Goal: Task Accomplishment & Management: Use online tool/utility

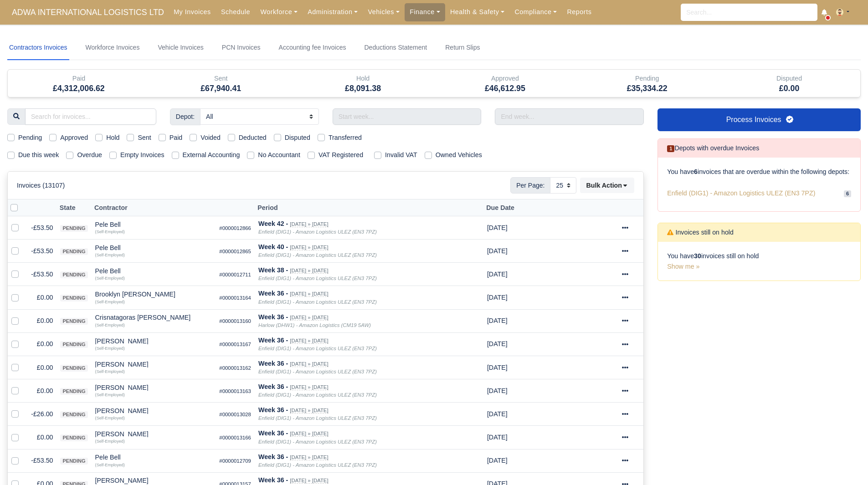
select select "25"
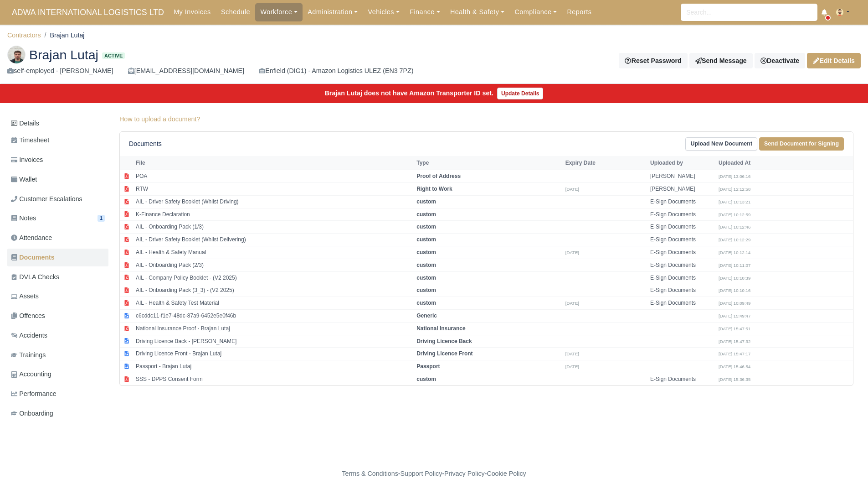
scroll to position [2, 0]
click at [67, 115] on link "Details" at bounding box center [57, 123] width 101 height 17
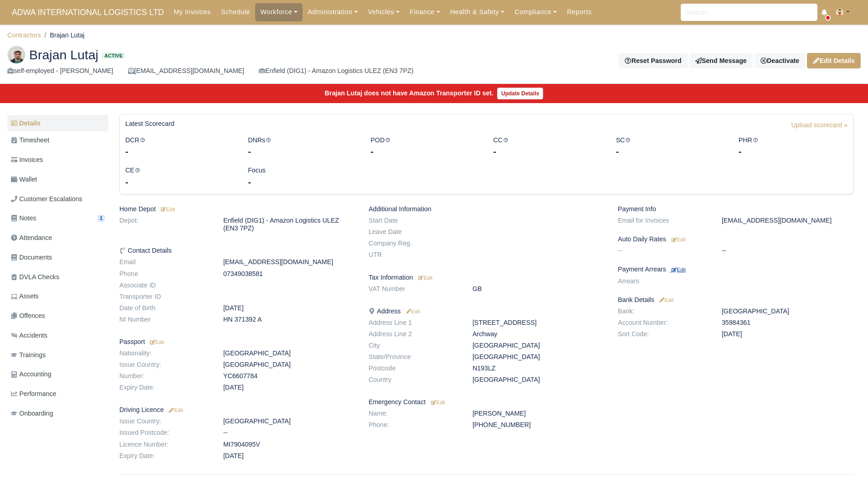
click at [678, 267] on small "Edit" at bounding box center [679, 269] width 14 height 5
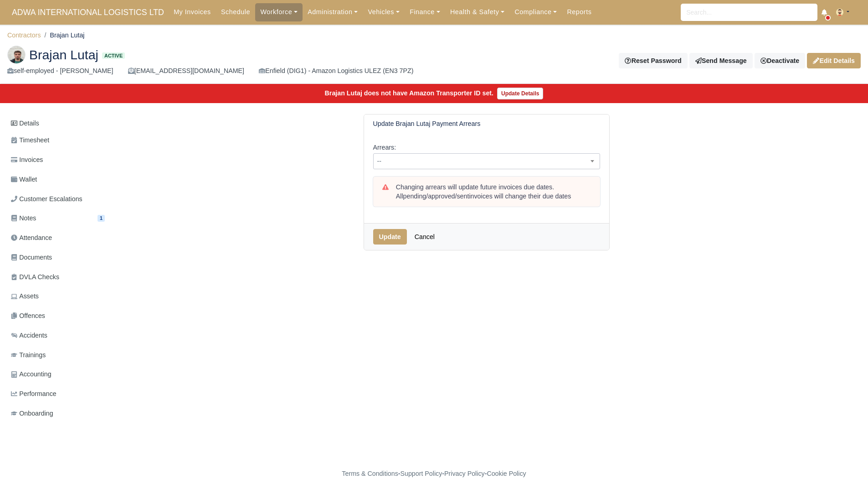
click at [431, 153] on span "--" at bounding box center [486, 161] width 227 height 16
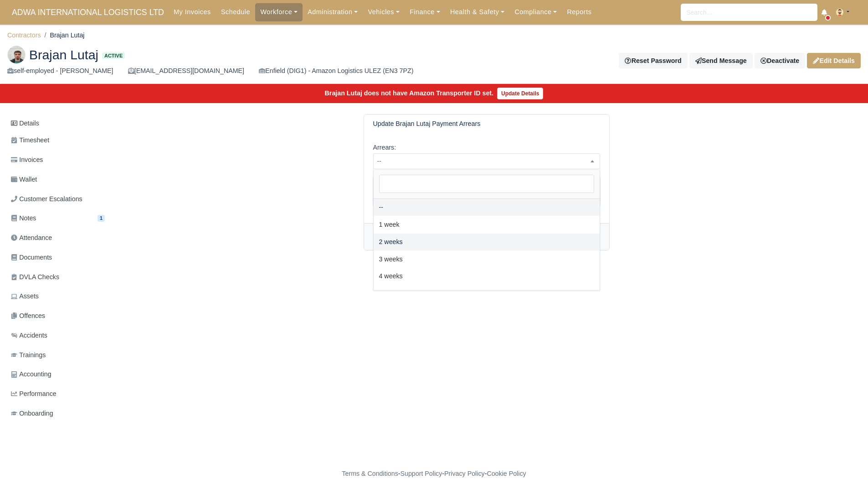
select select "2W"
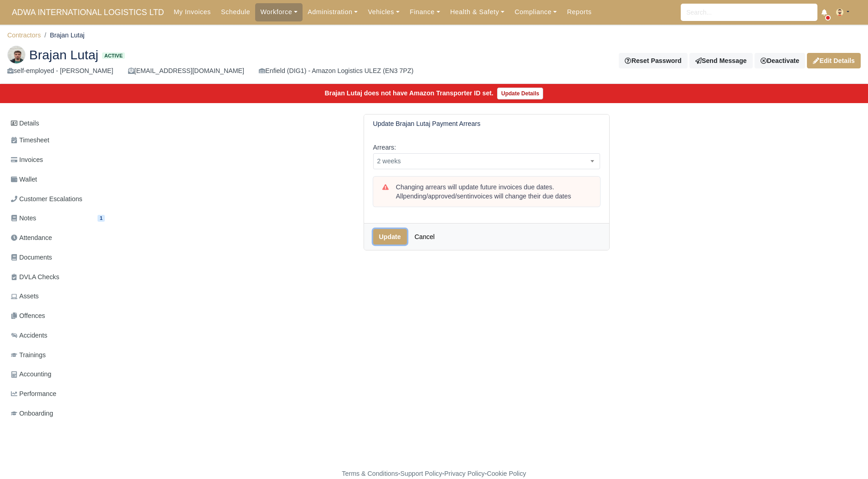
click at [391, 240] on button "Update" at bounding box center [390, 236] width 34 height 15
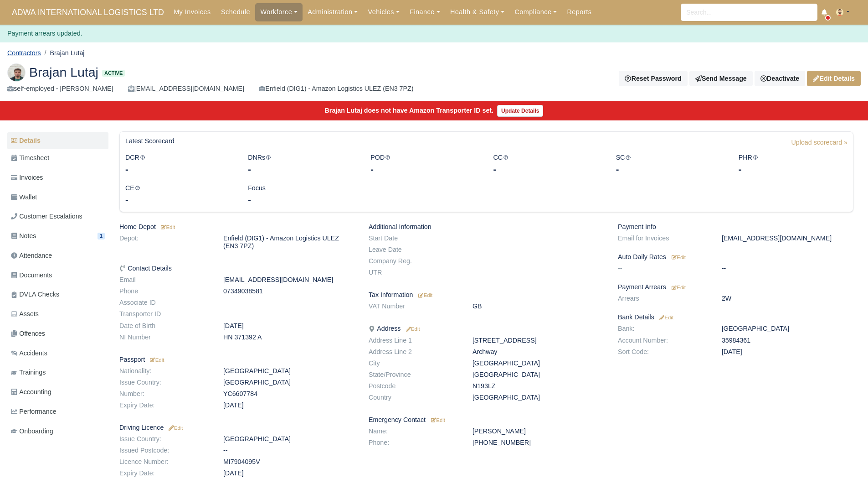
click at [35, 55] on link "Contractors" at bounding box center [24, 52] width 34 height 7
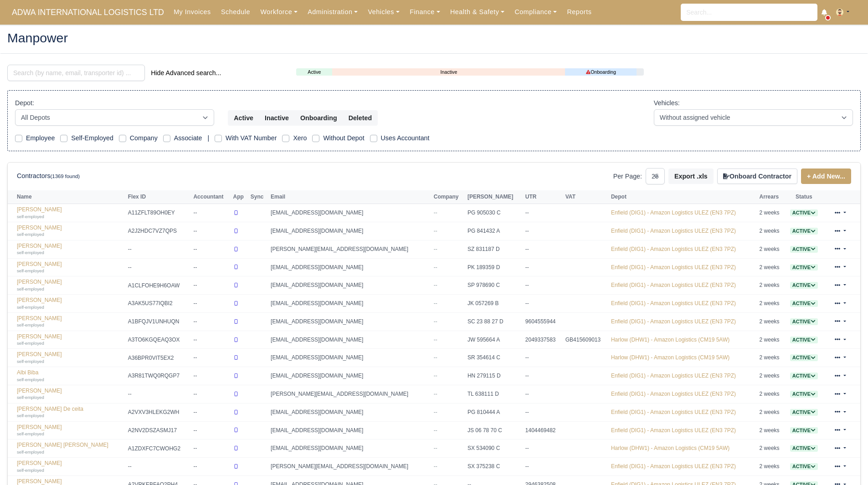
select select "25"
click at [408, 13] on link "Finance" at bounding box center [425, 12] width 41 height 18
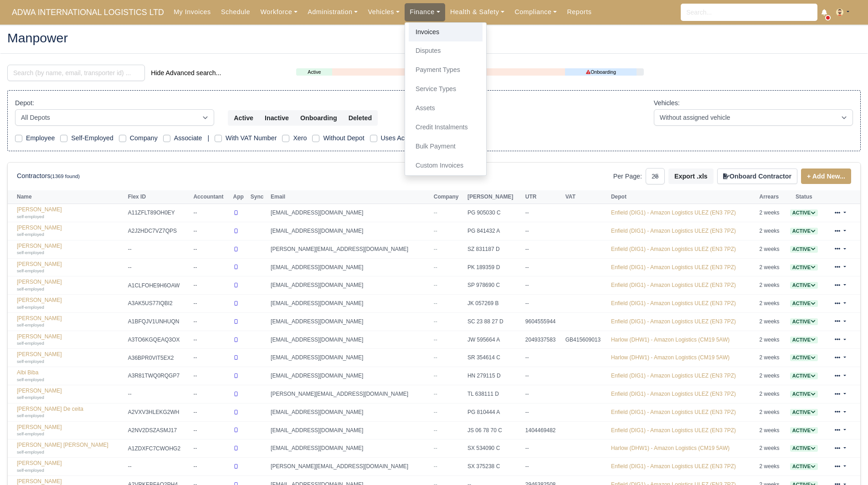
click at [420, 28] on link "Invoices" at bounding box center [446, 32] width 74 height 19
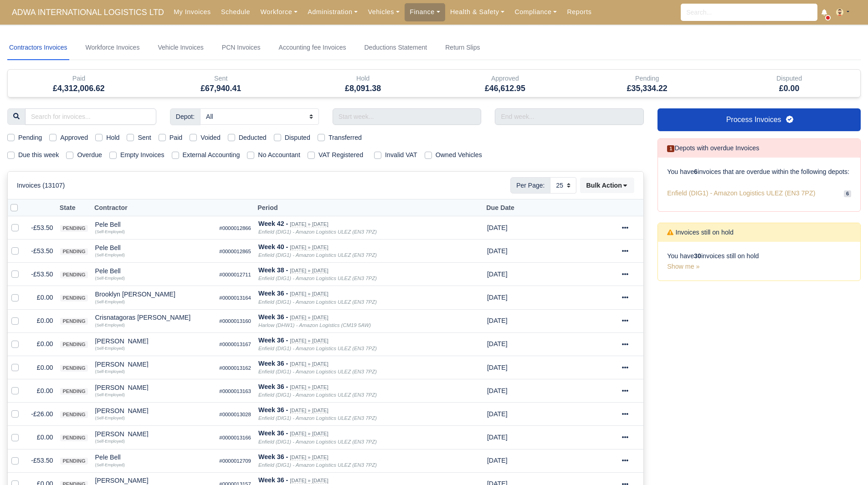
select select "25"
click at [742, 118] on link "Process Invoices" at bounding box center [759, 119] width 203 height 23
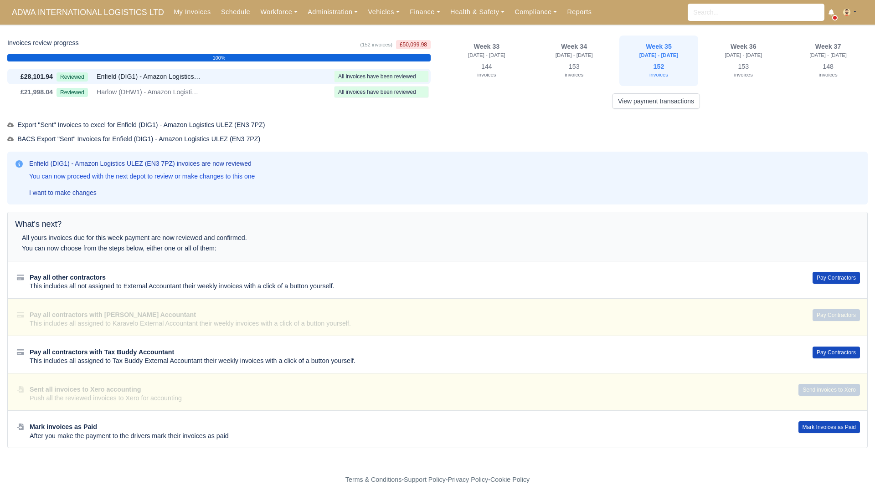
click at [831, 284] on div "Pay all other contractors This includes all not assigned to External Accountant…" at bounding box center [438, 279] width 860 height 37
click at [836, 280] on button "Pay Contractors" at bounding box center [836, 278] width 47 height 12
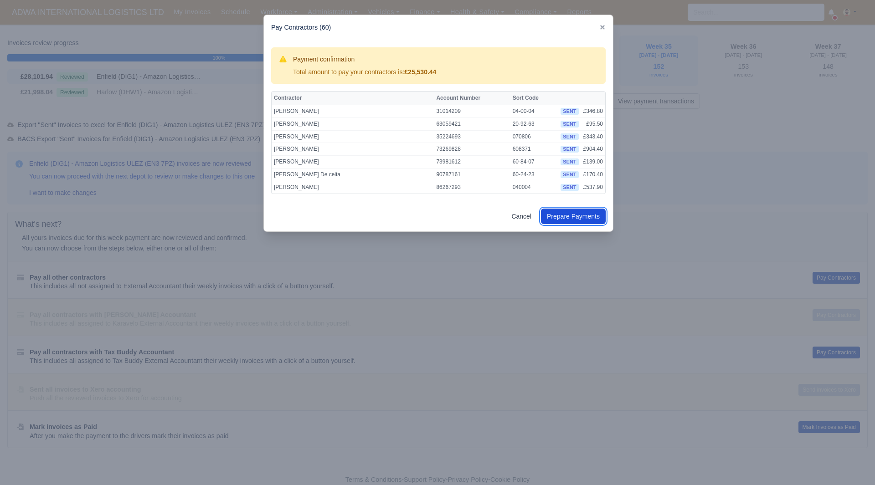
click at [586, 217] on link "Prepare Payments" at bounding box center [573, 216] width 65 height 15
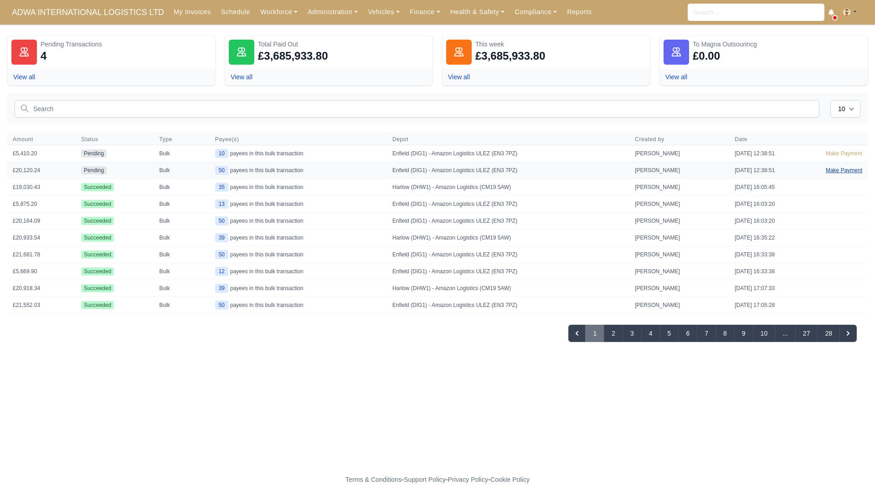
click at [835, 168] on link "Make Payment" at bounding box center [844, 170] width 47 height 16
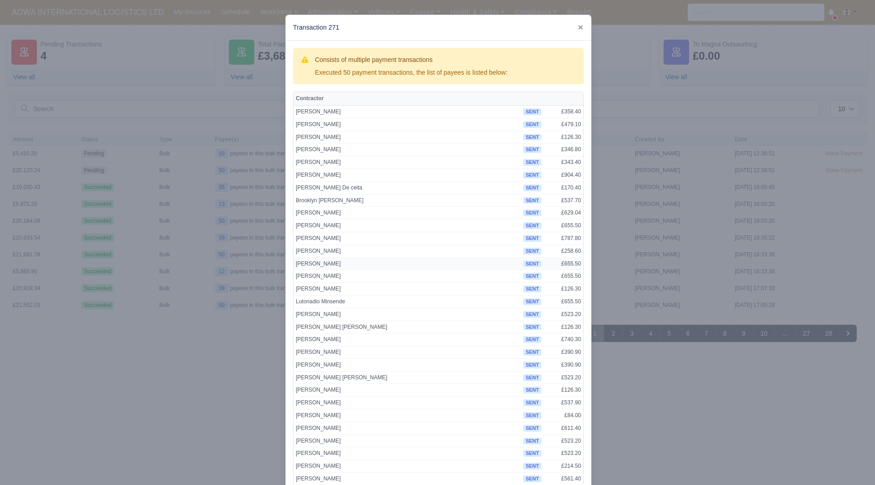
scroll to position [327, 0]
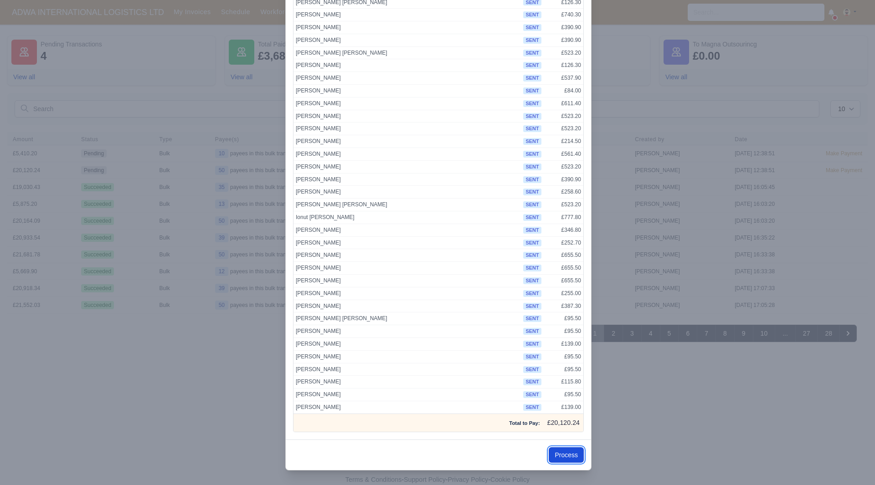
click at [572, 457] on button "Process" at bounding box center [566, 455] width 35 height 15
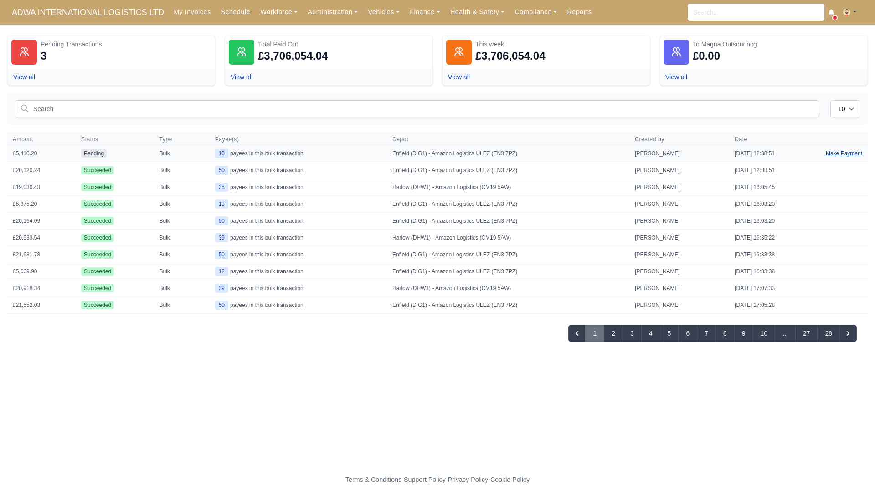
click at [848, 151] on link "Make Payment" at bounding box center [844, 153] width 47 height 16
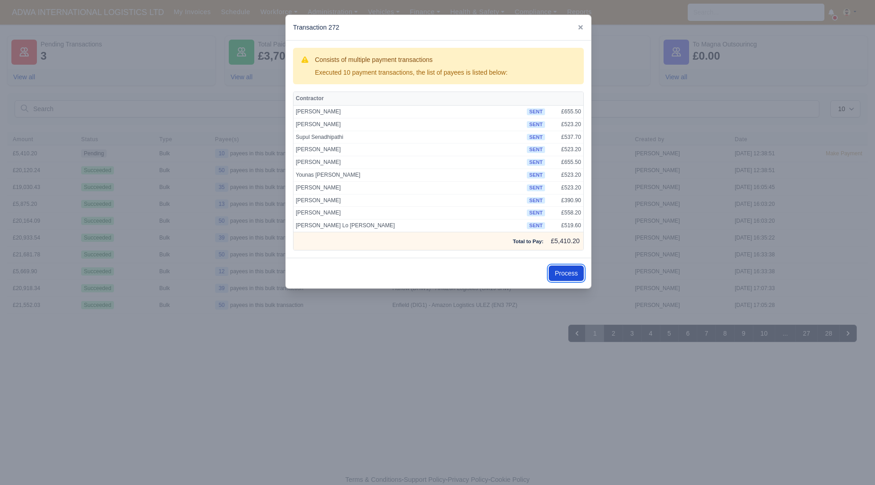
click at [569, 275] on button "Process" at bounding box center [566, 273] width 35 height 15
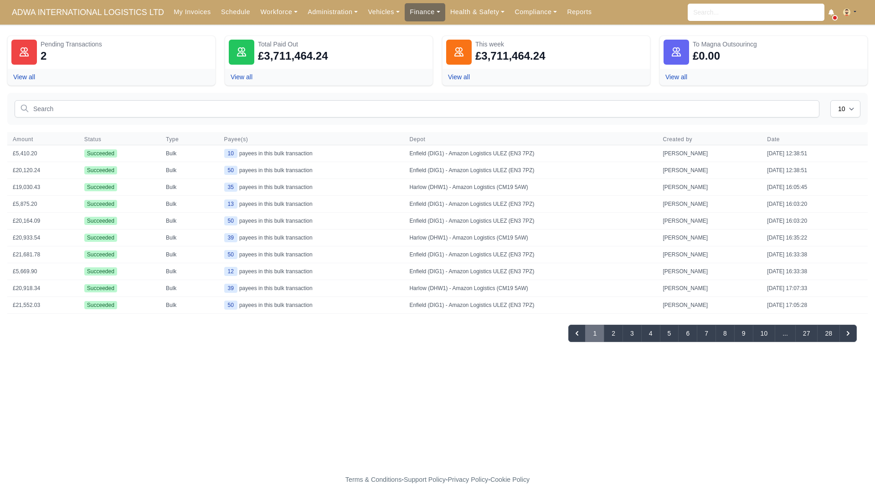
click at [408, 19] on link "Finance" at bounding box center [425, 12] width 41 height 18
click at [414, 30] on link "Invoices" at bounding box center [446, 32] width 74 height 19
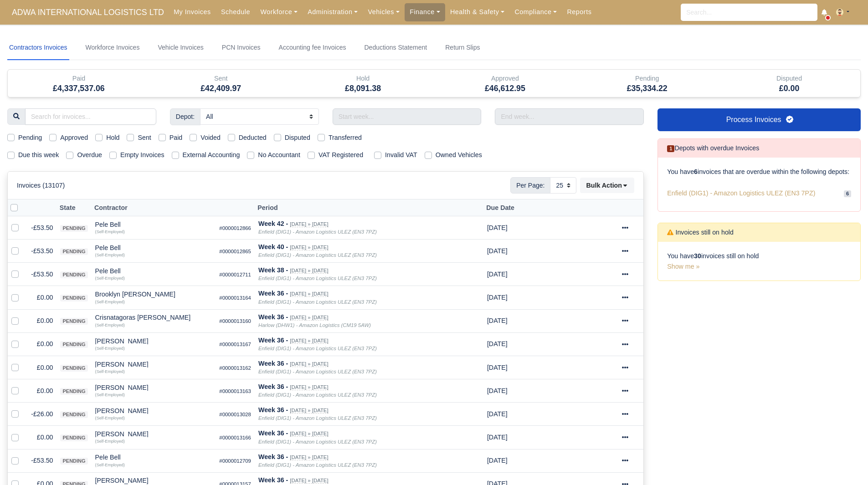
select select "25"
click at [719, 127] on link "Process Invoices" at bounding box center [759, 119] width 203 height 23
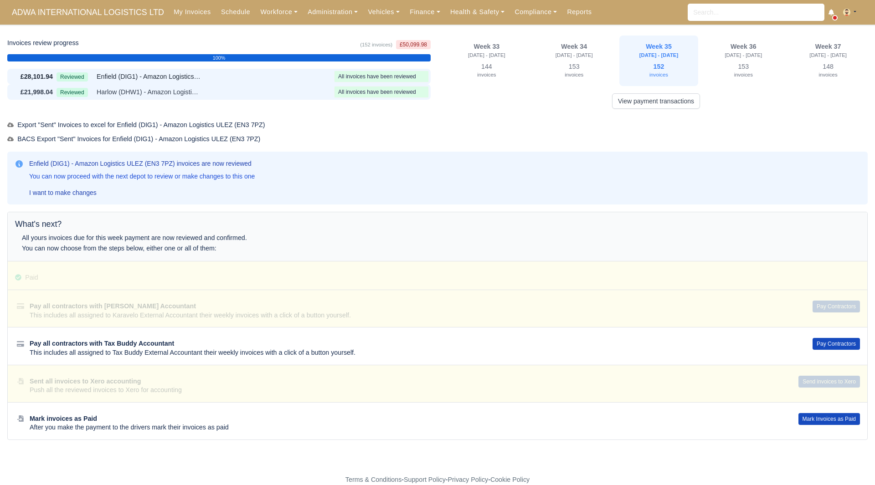
click at [278, 86] on div "£21,998.04 Reviewed Harlow (DHW1) - Amazon Logistics (CM19 5AW) All invoices ha…" at bounding box center [218, 91] width 423 height 15
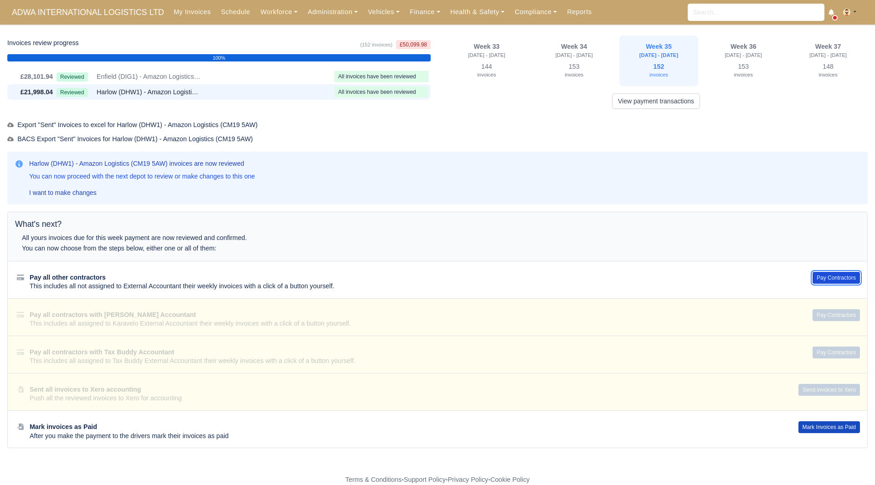
click at [843, 276] on button "Pay Contractors" at bounding box center [836, 278] width 47 height 12
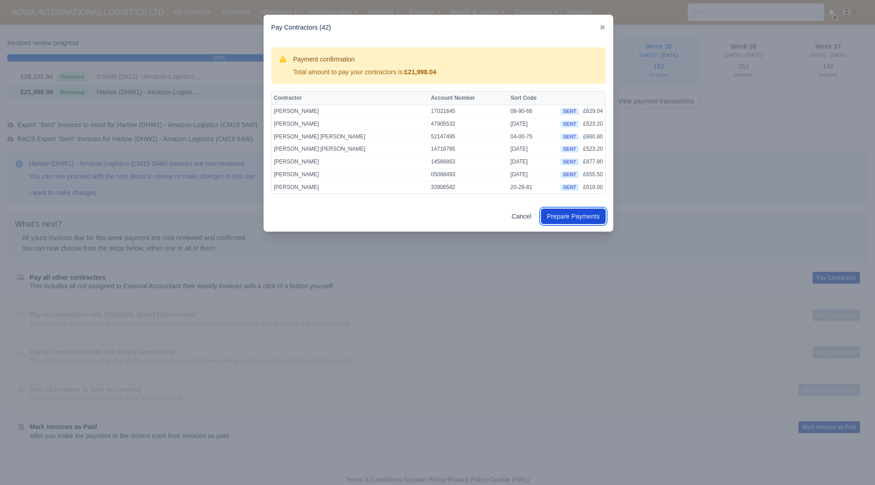
click at [592, 212] on button "Prepare Payments" at bounding box center [573, 216] width 65 height 15
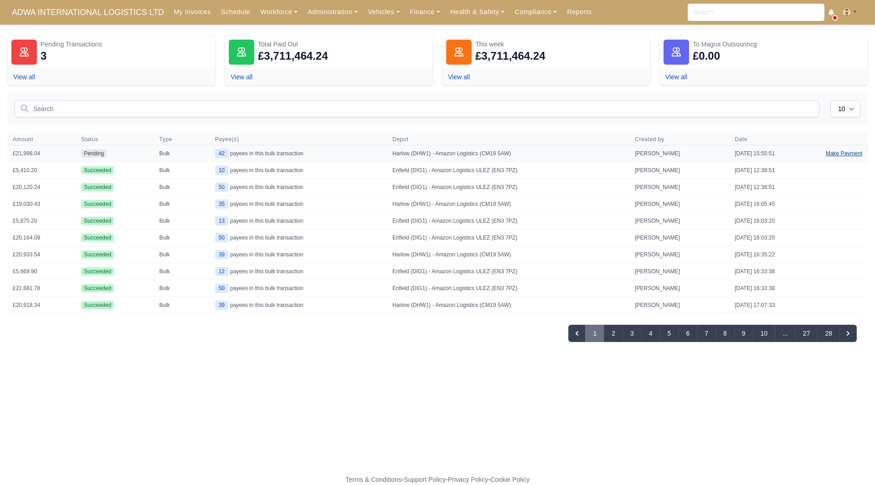
click at [847, 153] on link "Make Payment" at bounding box center [844, 153] width 47 height 16
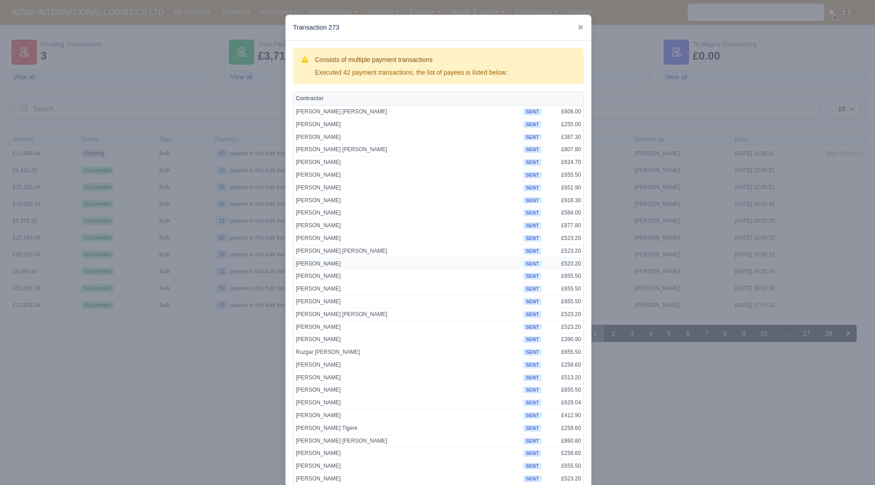
scroll to position [225, 0]
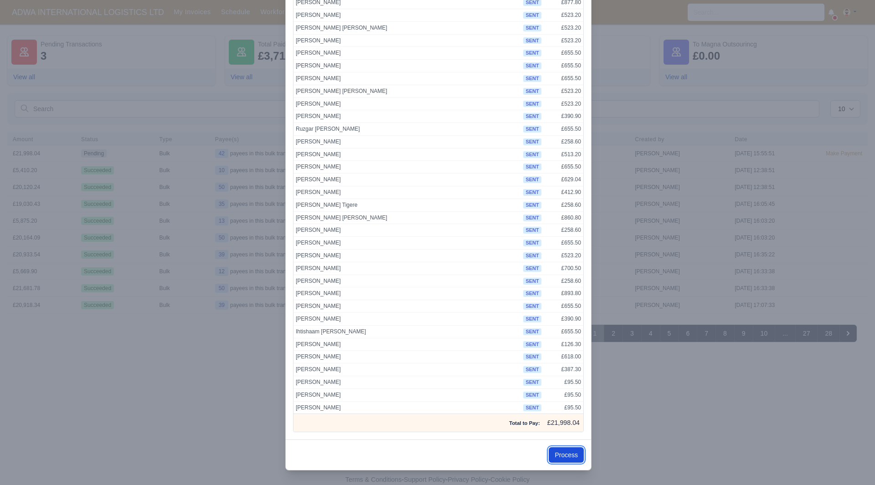
click at [559, 457] on button "Process" at bounding box center [566, 455] width 35 height 15
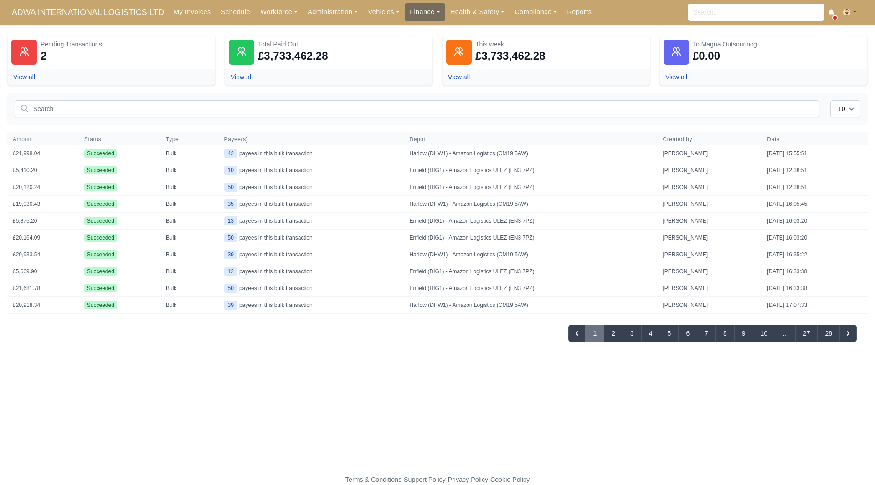
click at [410, 19] on link "Finance" at bounding box center [425, 12] width 41 height 18
click at [462, 27] on link "Invoices" at bounding box center [446, 32] width 74 height 19
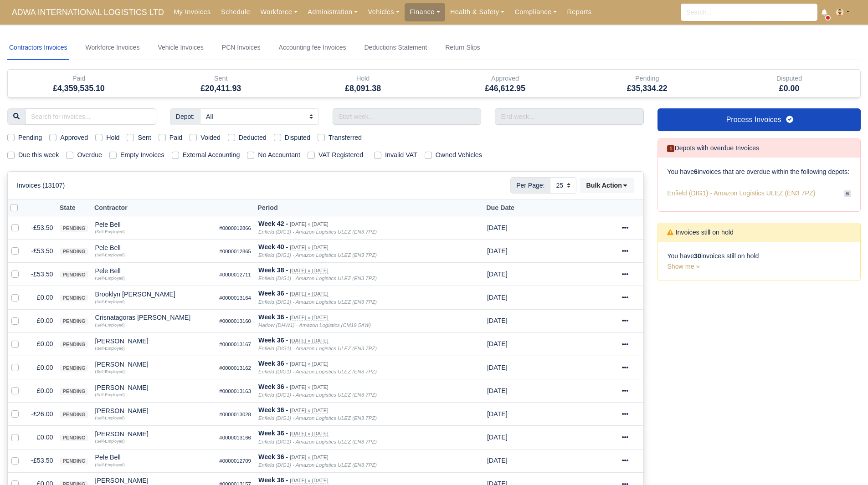
select select "25"
